Goal: Transaction & Acquisition: Obtain resource

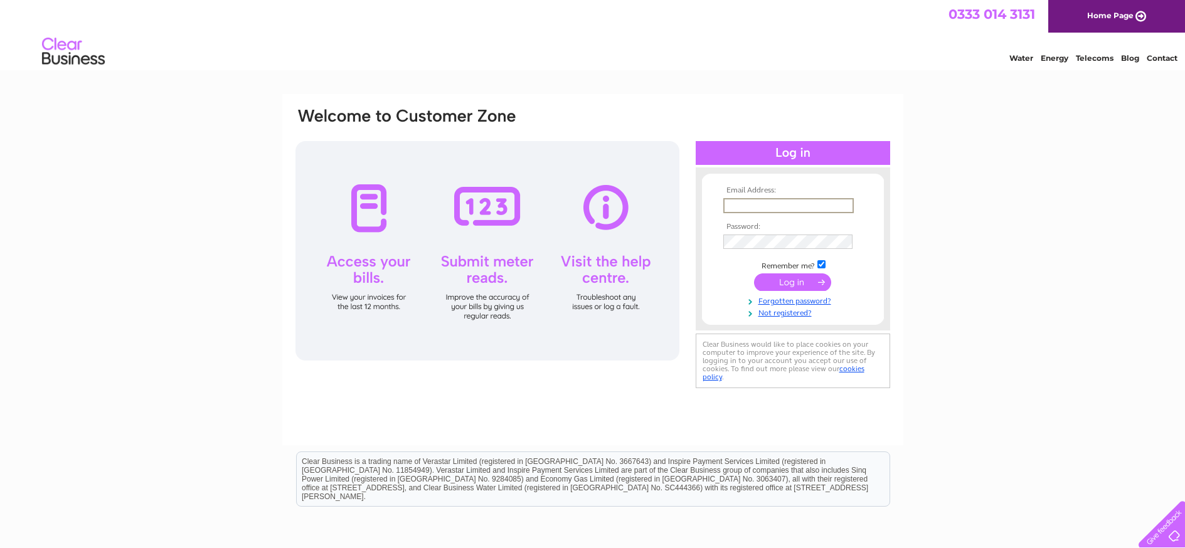
type input "[EMAIL_ADDRESS][DOMAIN_NAME]"
click at [785, 277] on input "submit" at bounding box center [792, 281] width 77 height 18
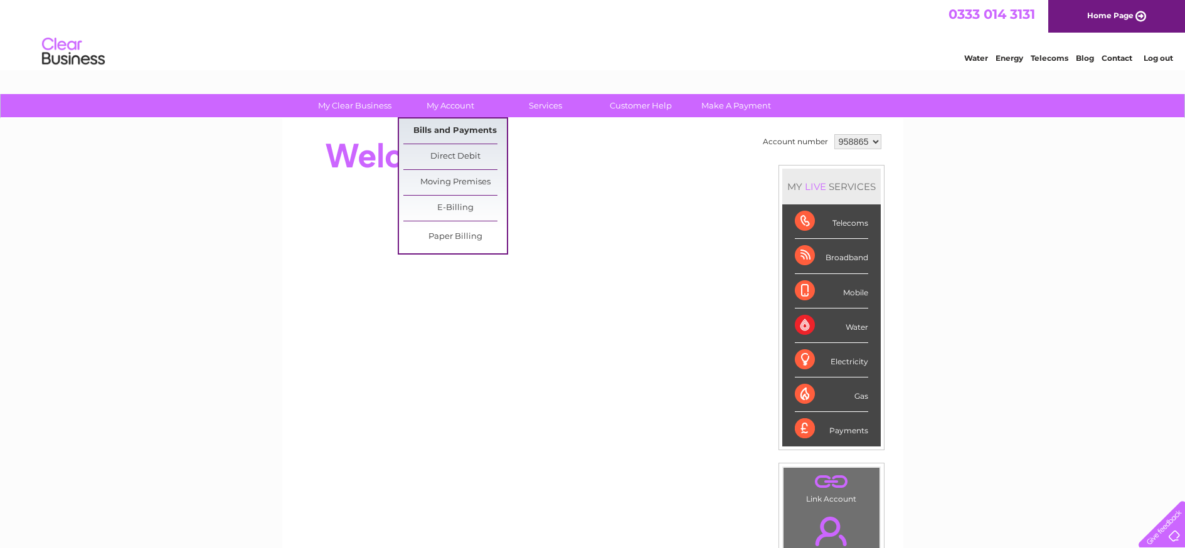
click at [462, 130] on link "Bills and Payments" at bounding box center [454, 131] width 103 height 25
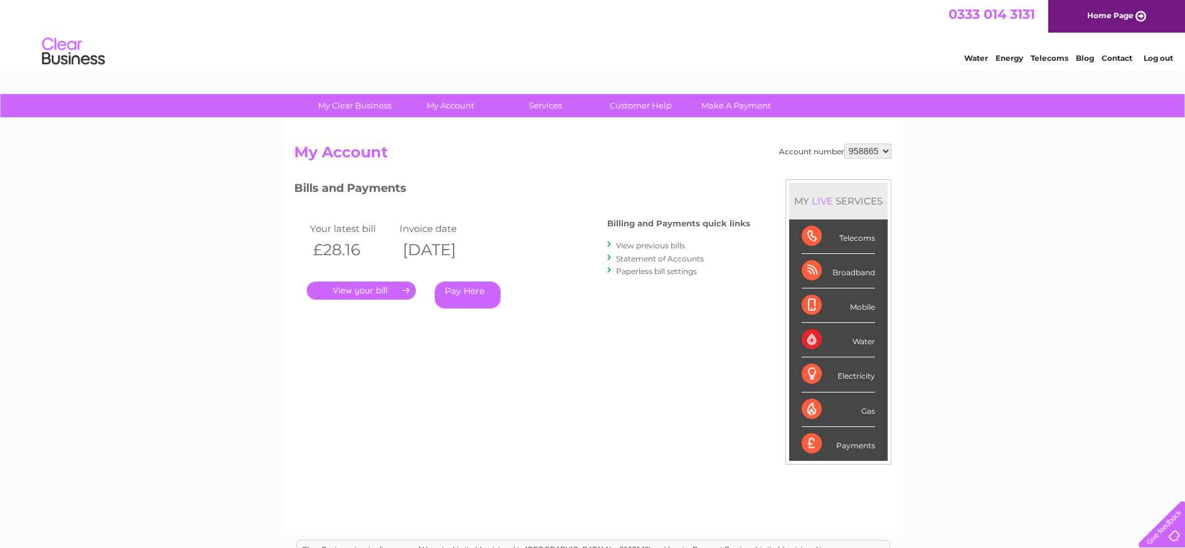
click at [345, 288] on link "." at bounding box center [361, 291] width 109 height 18
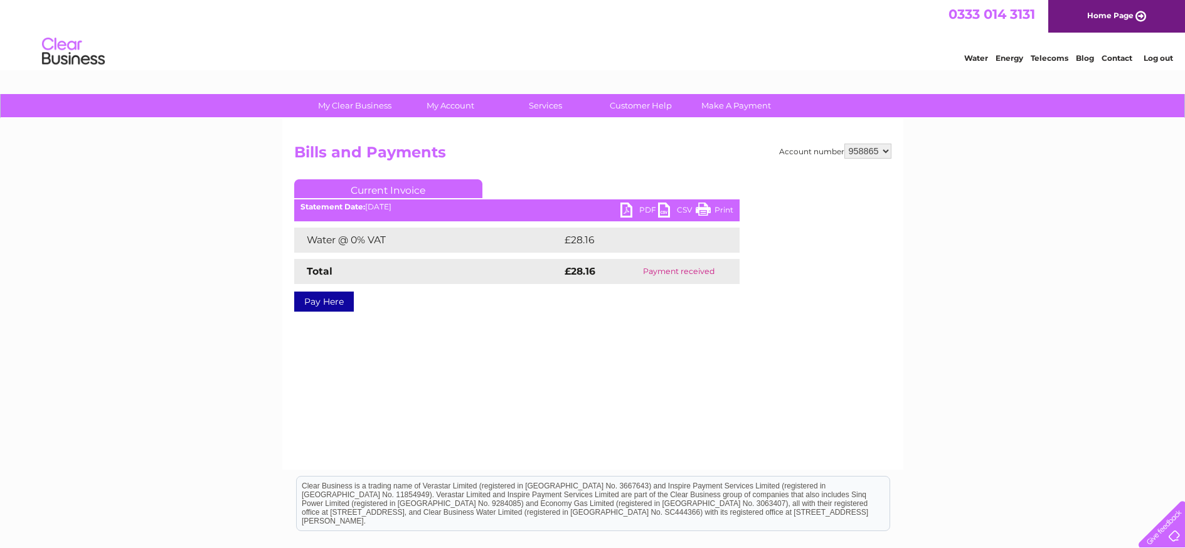
click at [637, 209] on link "PDF" at bounding box center [639, 212] width 38 height 18
